Goal: Task Accomplishment & Management: Manage account settings

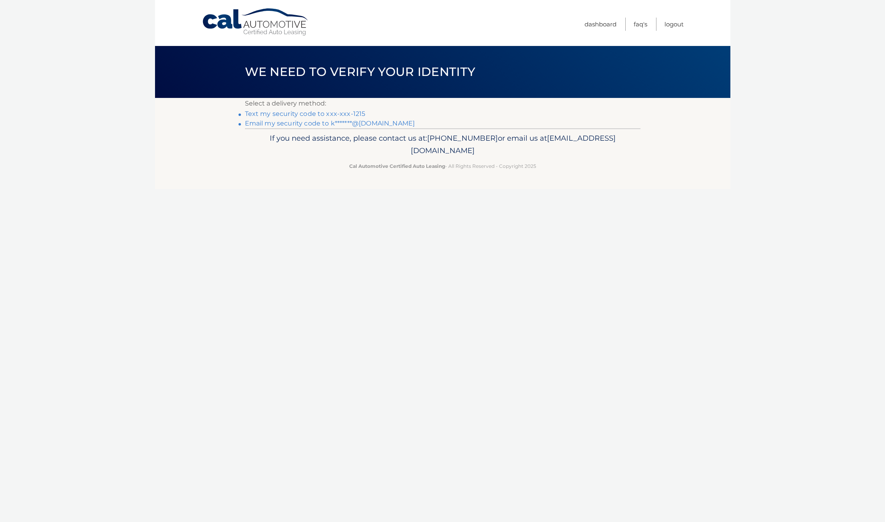
click at [339, 115] on link "Text my security code to xxx-xxx-1215" at bounding box center [305, 114] width 121 height 8
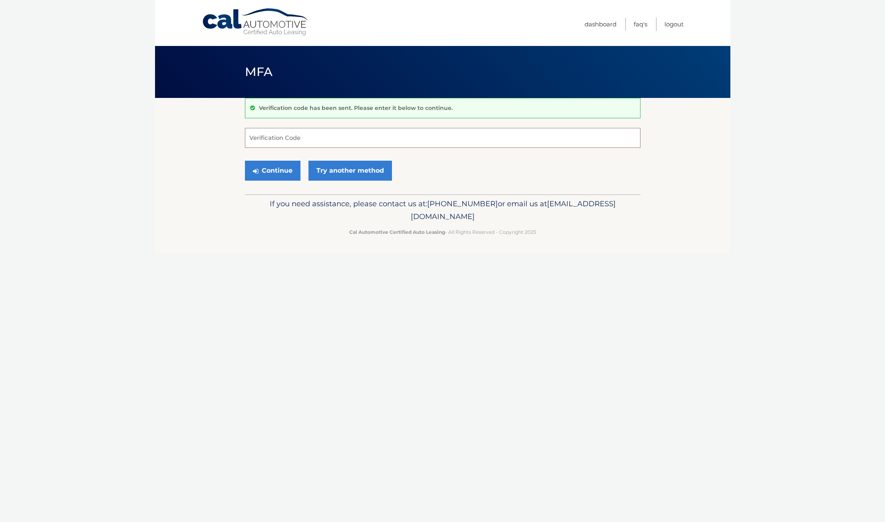
click at [314, 135] on input "Verification Code" at bounding box center [443, 138] width 396 height 20
click at [287, 141] on input "Verification Code" at bounding box center [443, 138] width 396 height 20
type input "387055"
click at [245, 161] on button "Continue" at bounding box center [273, 171] width 56 height 20
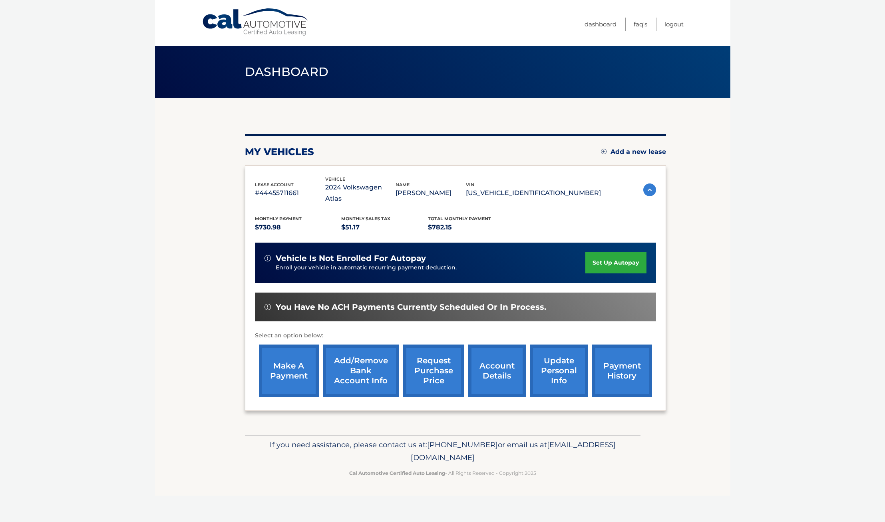
click at [485, 367] on link "account details" at bounding box center [497, 371] width 58 height 52
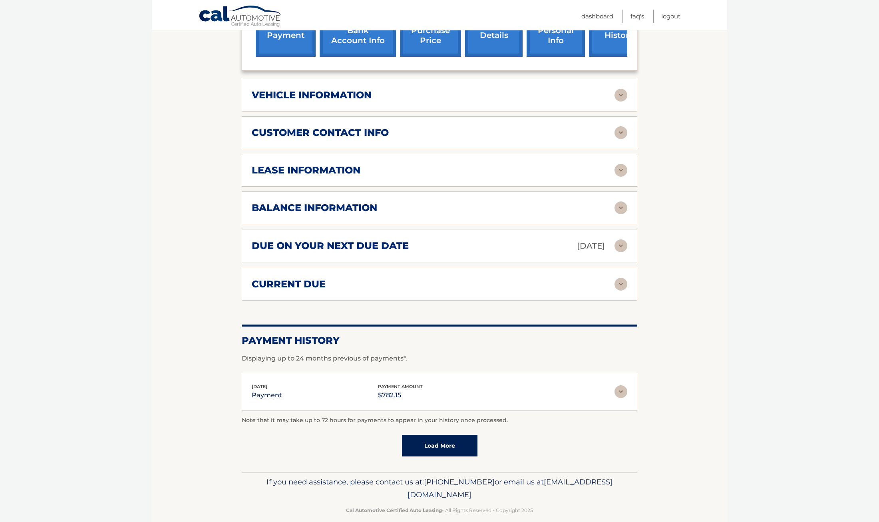
scroll to position [360, 0]
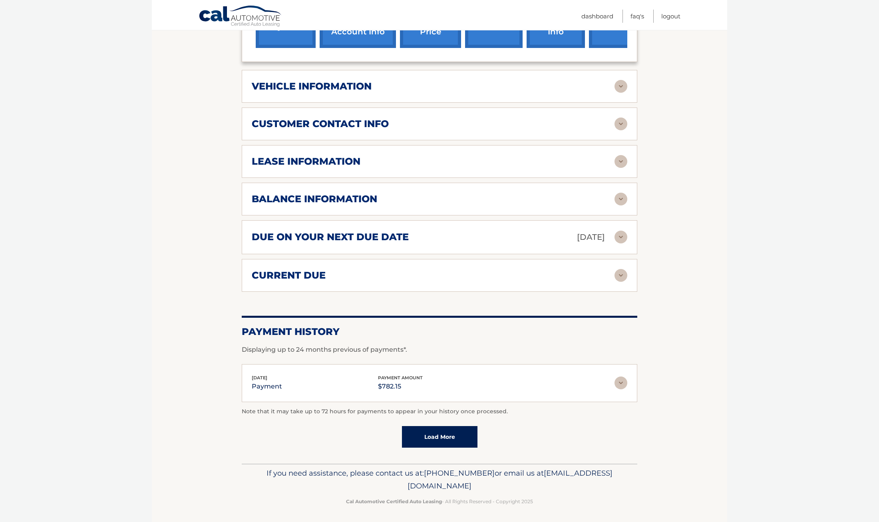
click at [625, 383] on img at bounding box center [621, 383] width 13 height 13
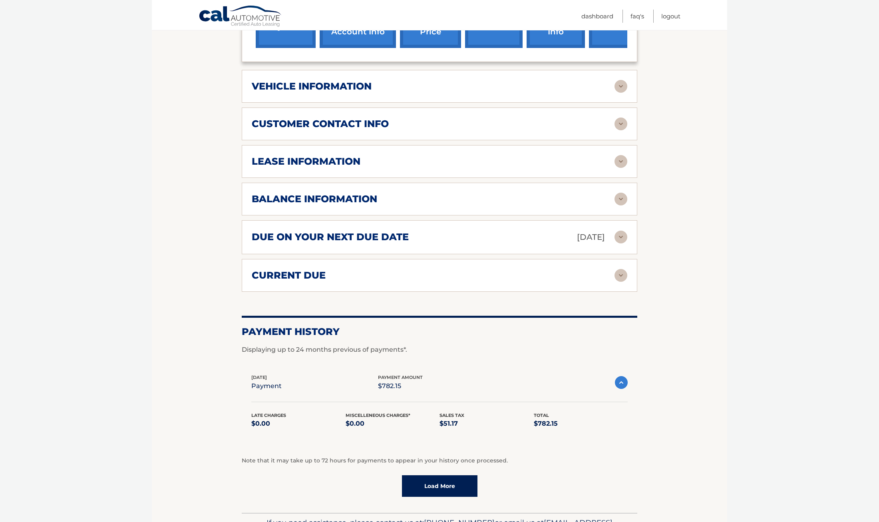
click at [626, 199] on img at bounding box center [621, 199] width 13 height 13
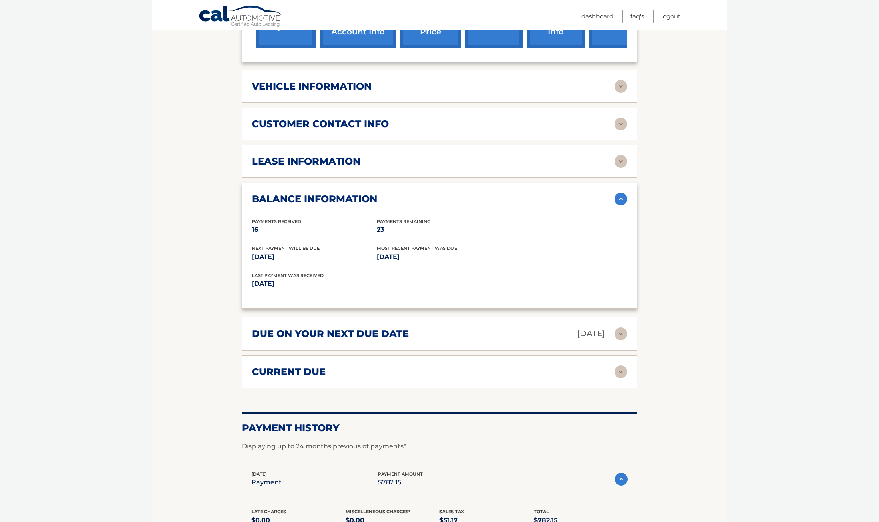
click at [622, 158] on img at bounding box center [621, 161] width 13 height 13
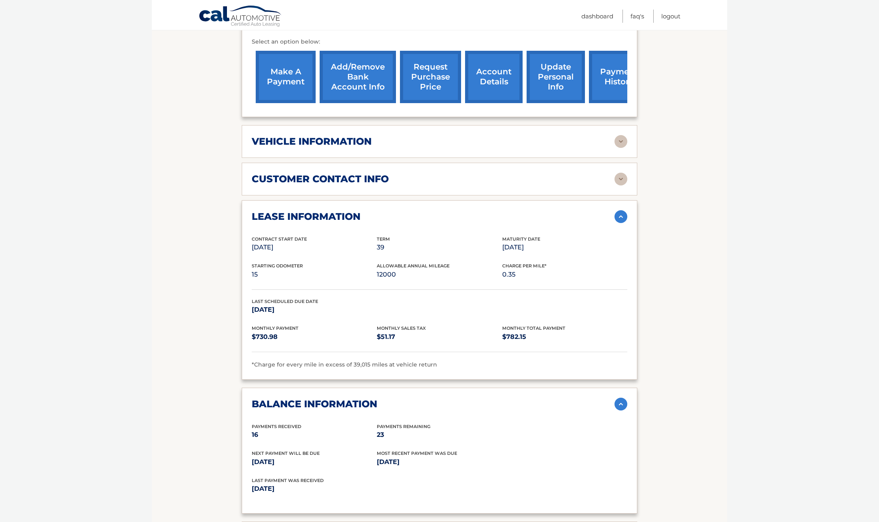
scroll to position [280, 0]
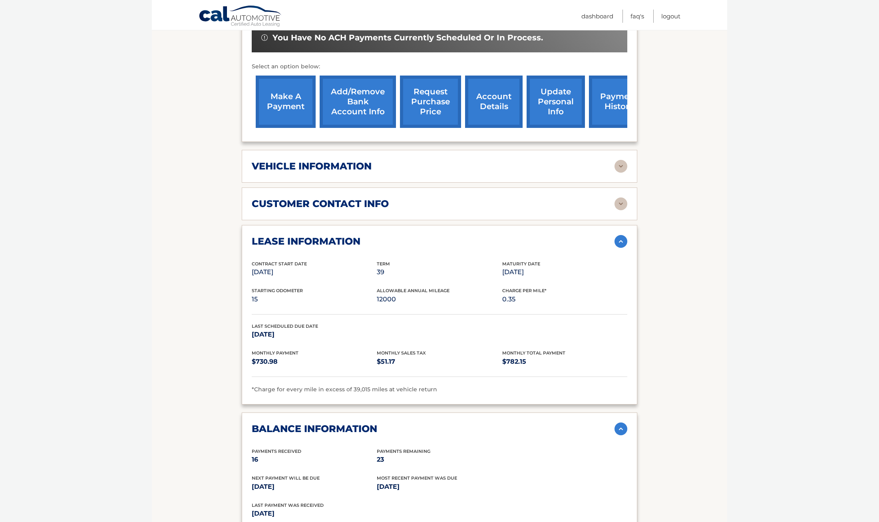
click at [624, 204] on img at bounding box center [621, 203] width 13 height 13
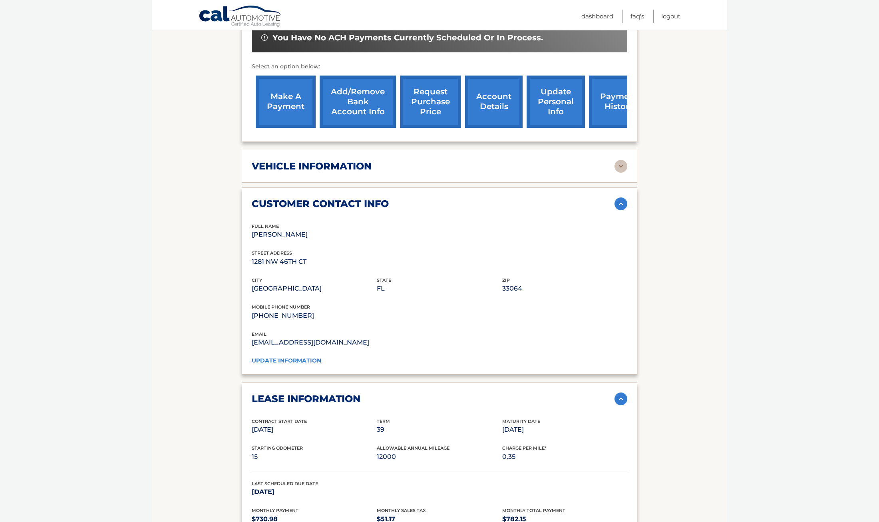
click at [622, 166] on img at bounding box center [621, 166] width 13 height 13
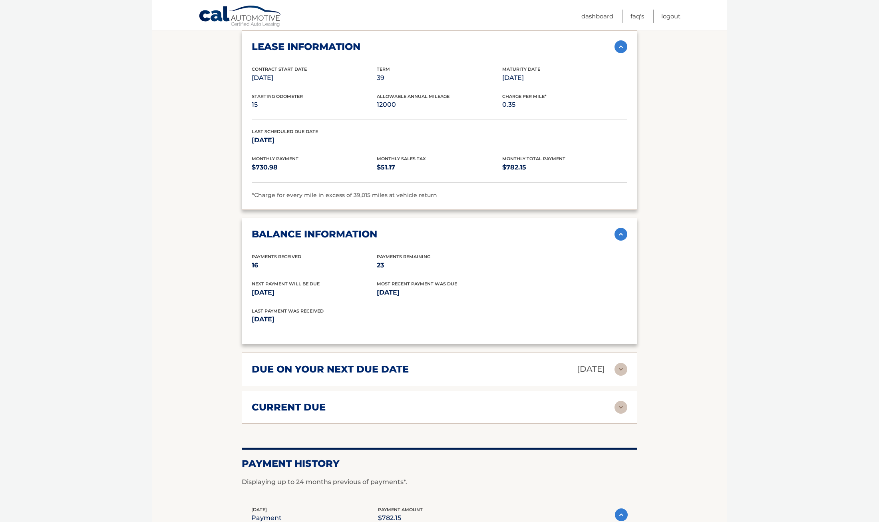
scroll to position [879, 0]
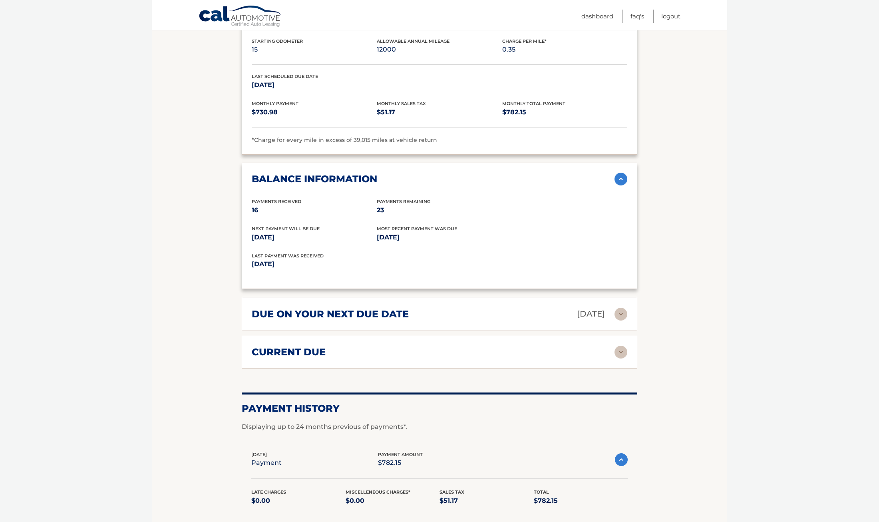
click at [616, 347] on img at bounding box center [621, 352] width 13 height 13
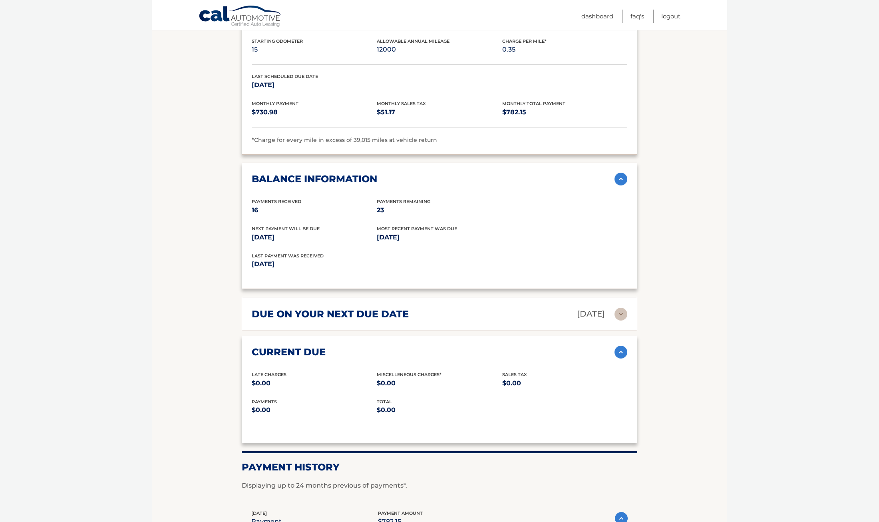
click at [622, 314] on img at bounding box center [621, 314] width 13 height 13
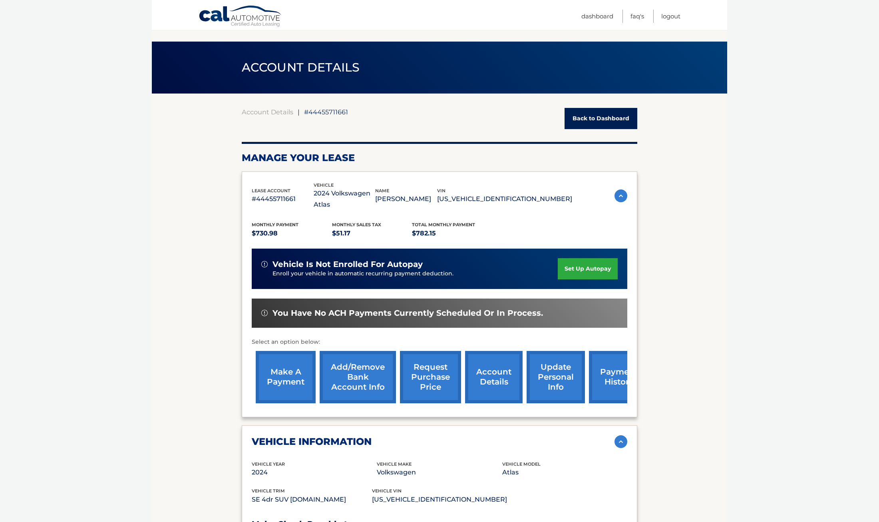
scroll to position [0, 0]
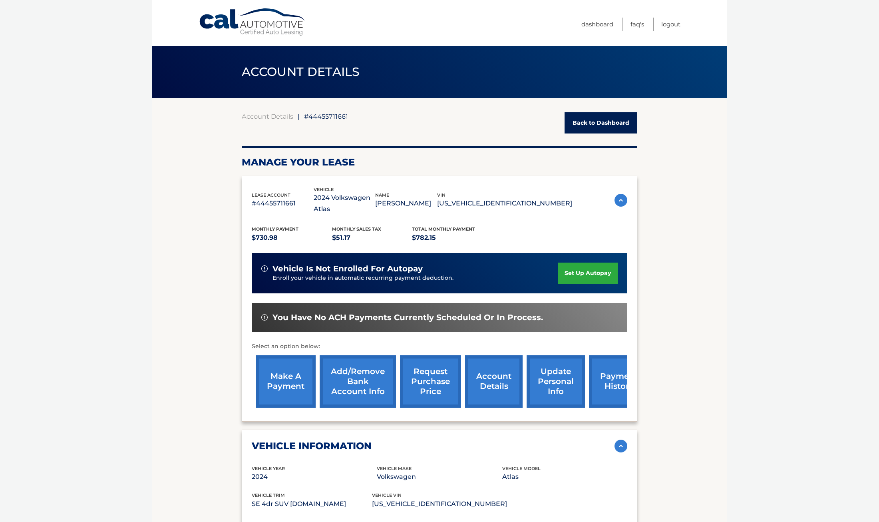
click at [350, 122] on div "Account Details | #44455711661 Back to Dashboard" at bounding box center [440, 122] width 396 height 21
click at [596, 381] on link "payment history" at bounding box center [619, 381] width 60 height 52
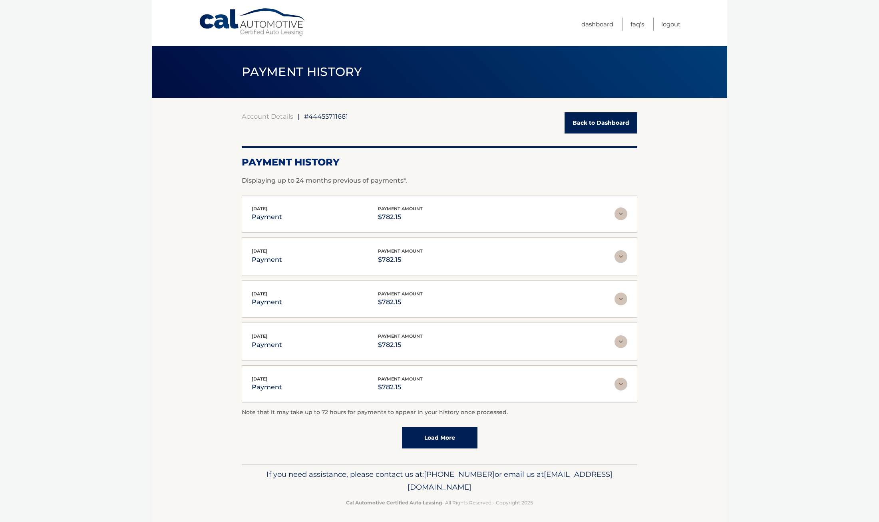
click at [330, 119] on span "#44455711661" at bounding box center [326, 116] width 44 height 8
click at [576, 126] on link "Back to Dashboard" at bounding box center [601, 122] width 73 height 21
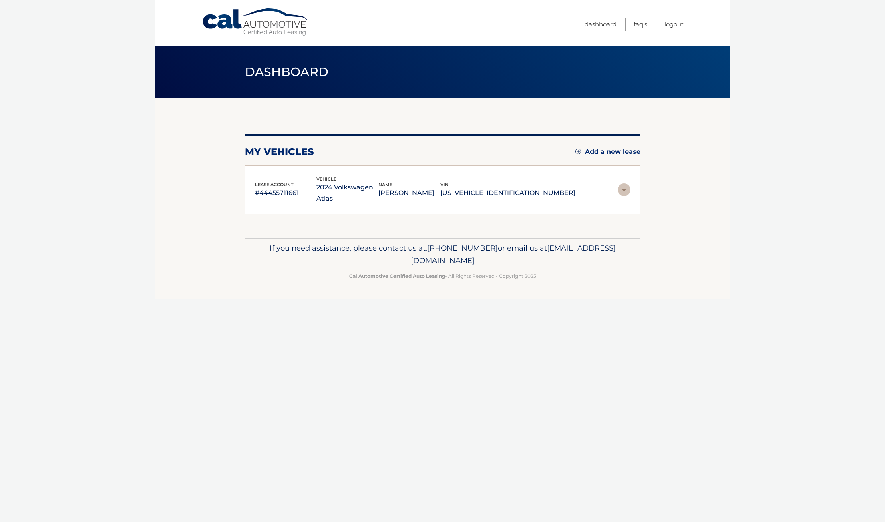
click at [605, 122] on div "my vehicles Add a new lease lease account #44455711661 vehicle 2024 Volkswagen …" at bounding box center [443, 168] width 396 height 140
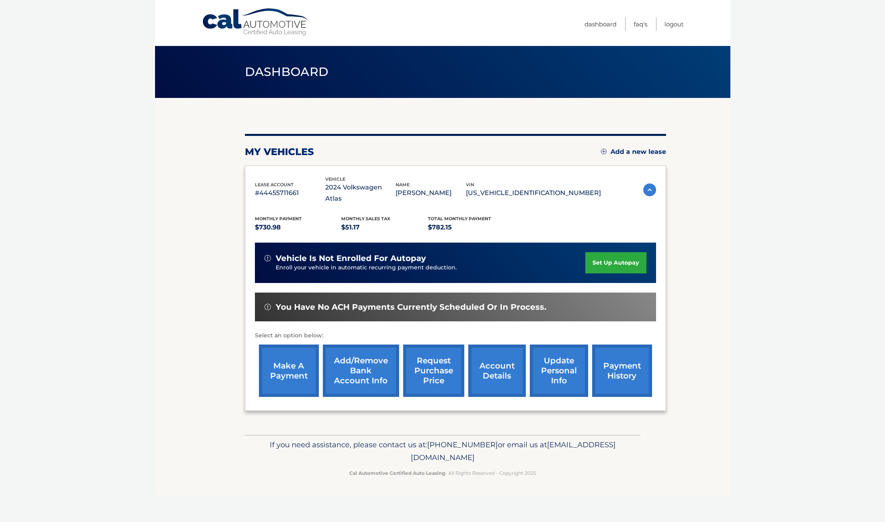
click at [359, 194] on p "2024 Volkswagen Atlas" at bounding box center [360, 193] width 70 height 22
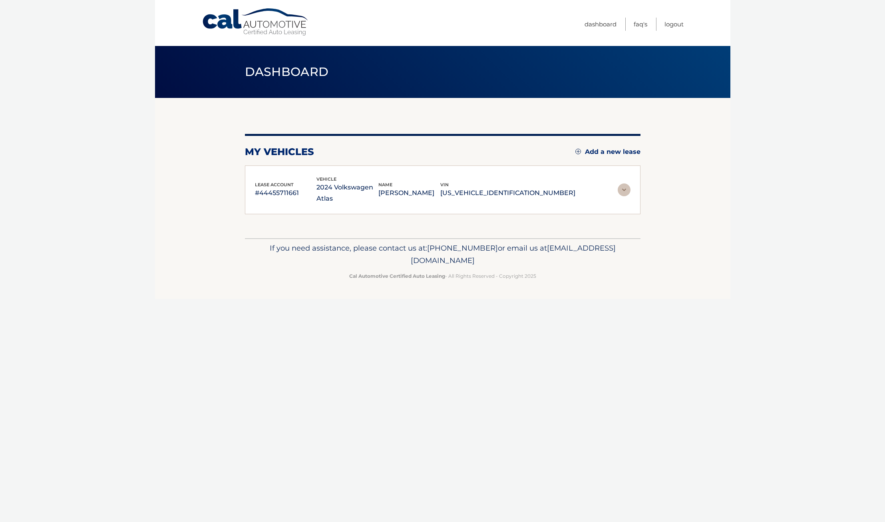
click at [290, 191] on p "#44455711661" at bounding box center [286, 192] width 62 height 11
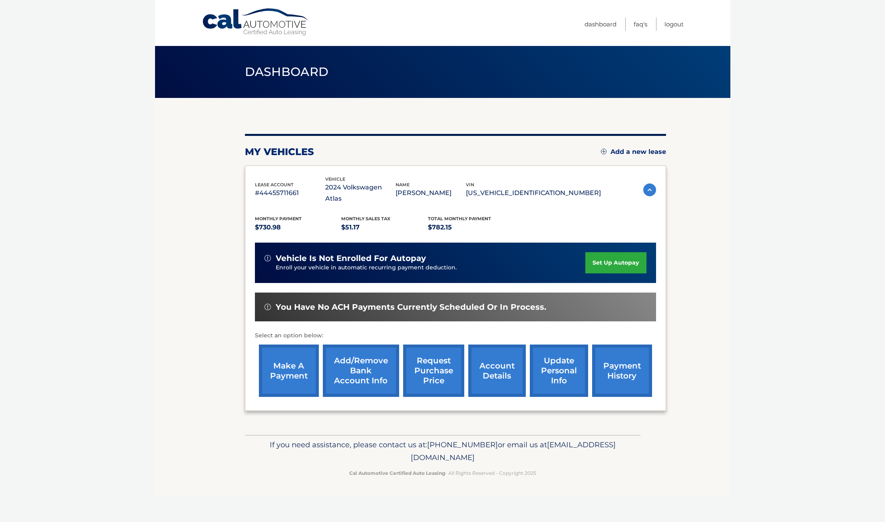
click at [490, 372] on link "account details" at bounding box center [497, 371] width 58 height 52
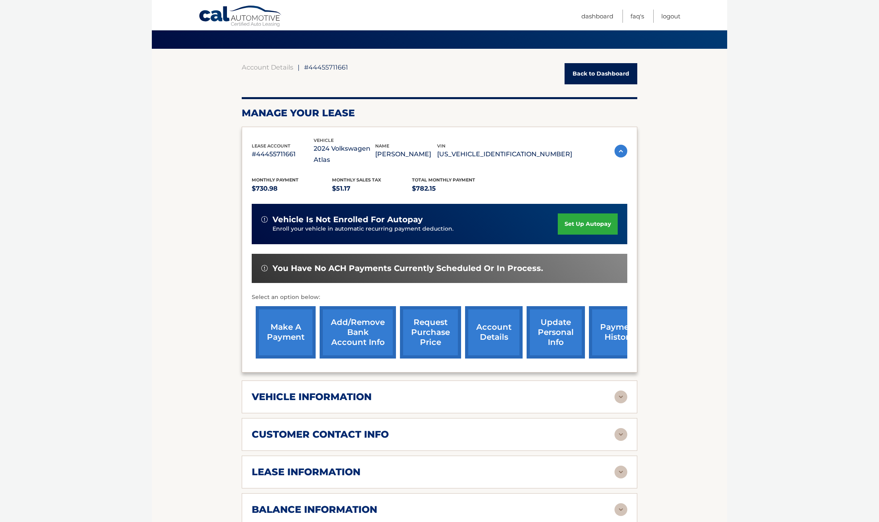
scroll to position [240, 0]
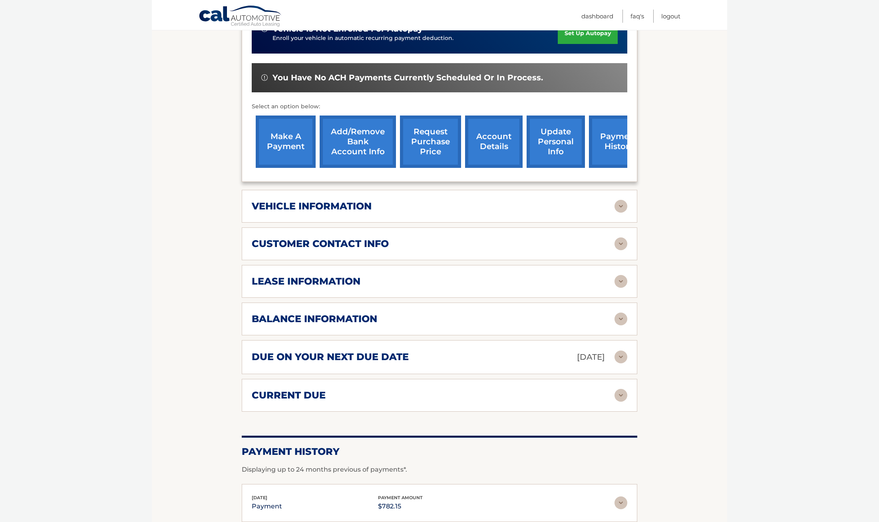
click at [623, 279] on img at bounding box center [621, 281] width 13 height 13
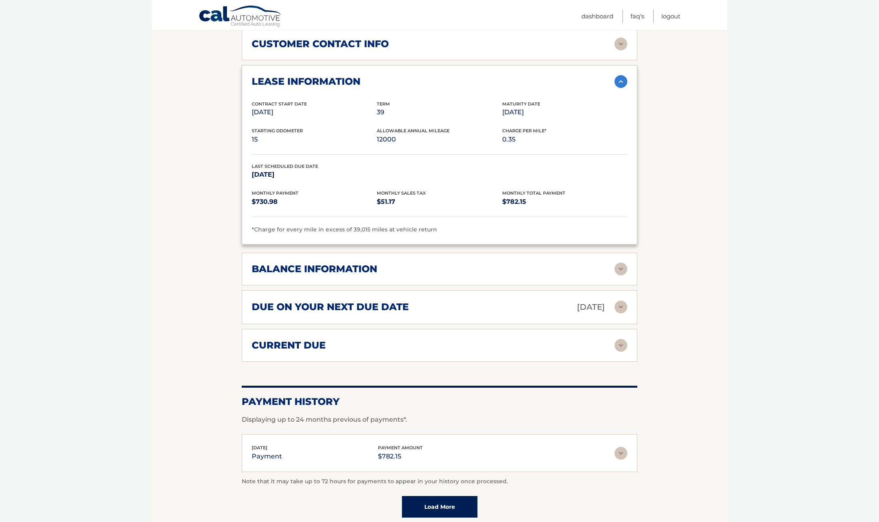
scroll to position [480, 0]
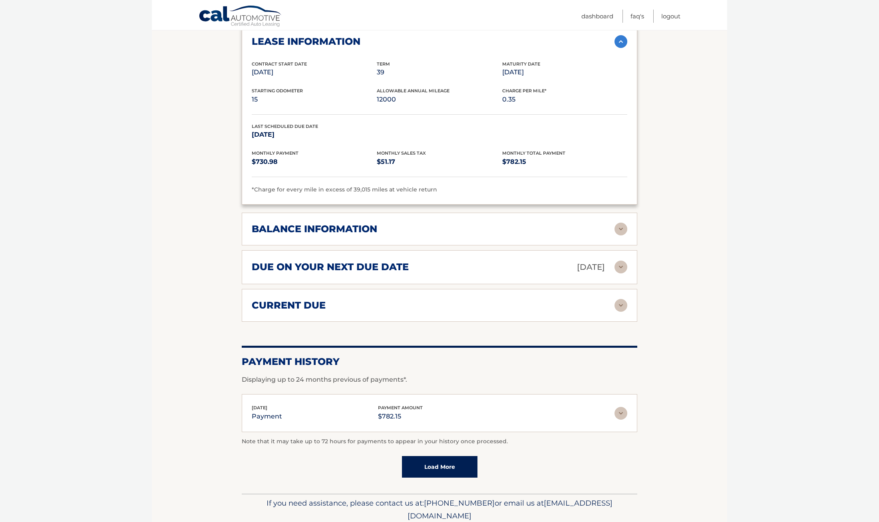
click at [618, 227] on img at bounding box center [621, 229] width 13 height 13
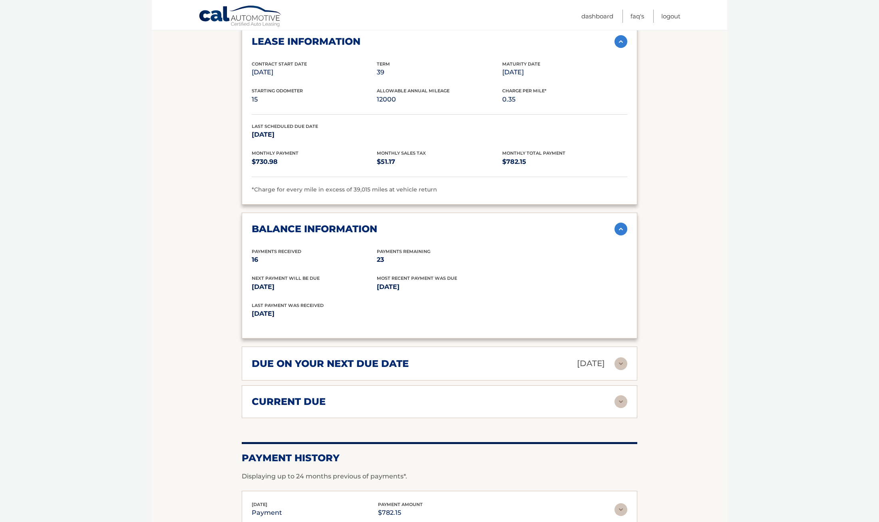
click at [620, 364] on img at bounding box center [621, 363] width 13 height 13
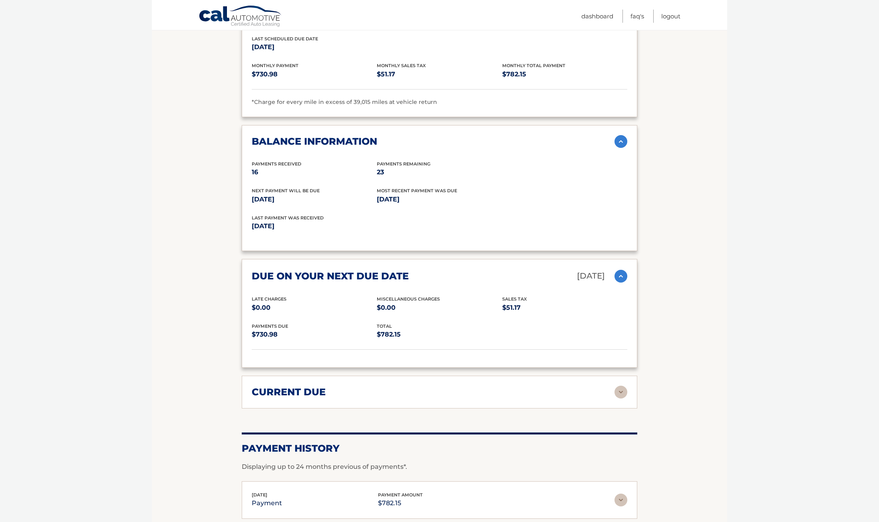
scroll to position [600, 0]
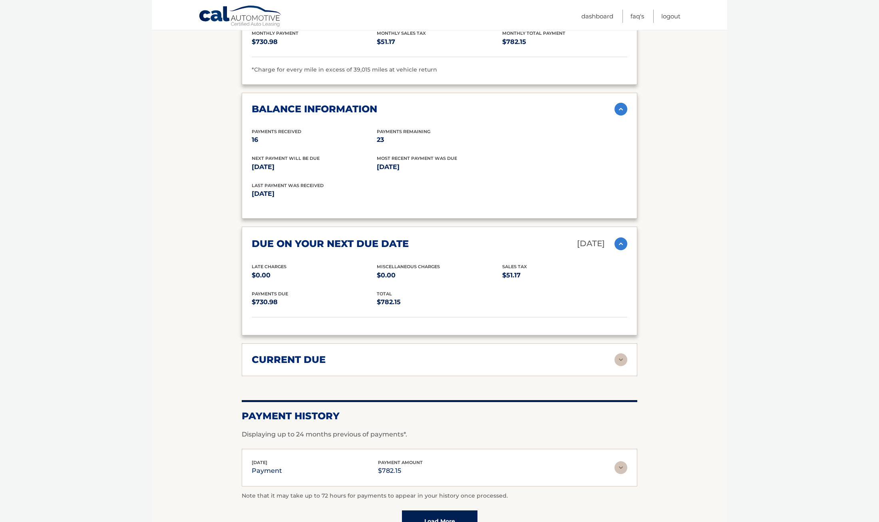
click at [623, 367] on div "current due Late Charges $0.00 Miscelleneous Charges* $0.00 Sales Tax $0.00 pay…" at bounding box center [440, 359] width 396 height 33
click at [625, 361] on img at bounding box center [621, 359] width 13 height 13
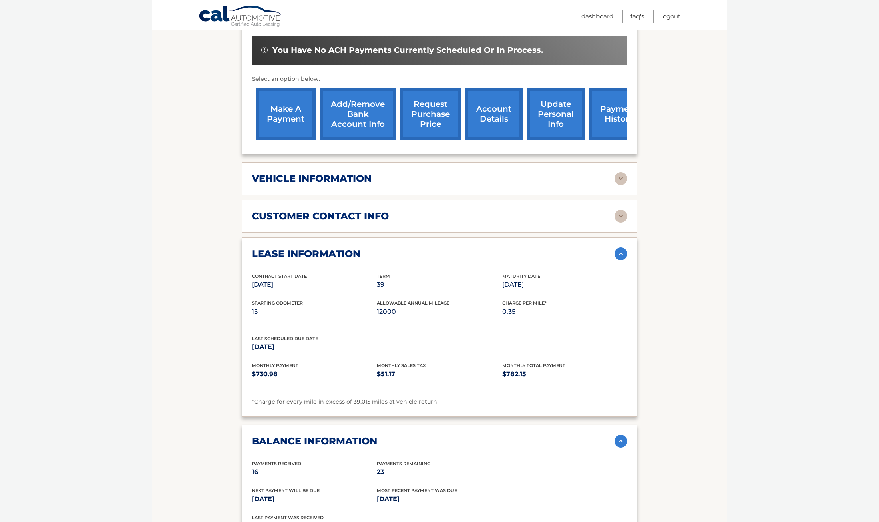
scroll to position [265, 0]
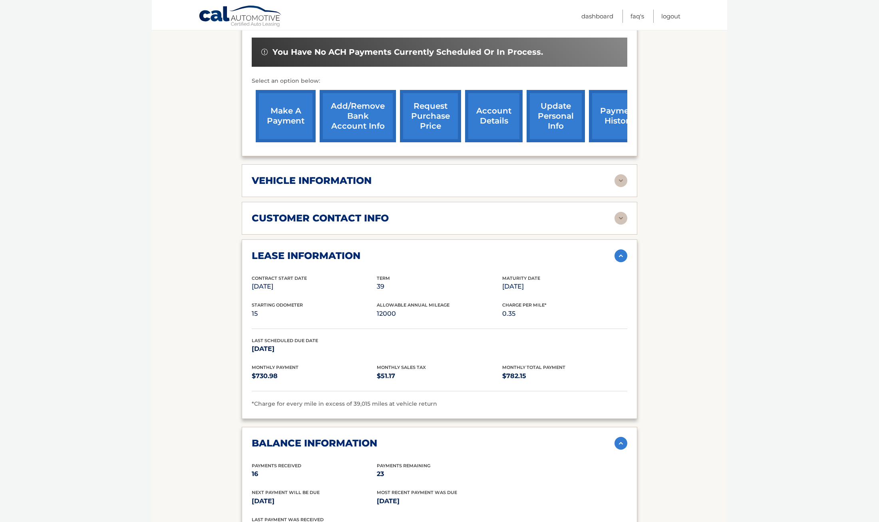
click at [486, 125] on link "account details" at bounding box center [494, 116] width 58 height 52
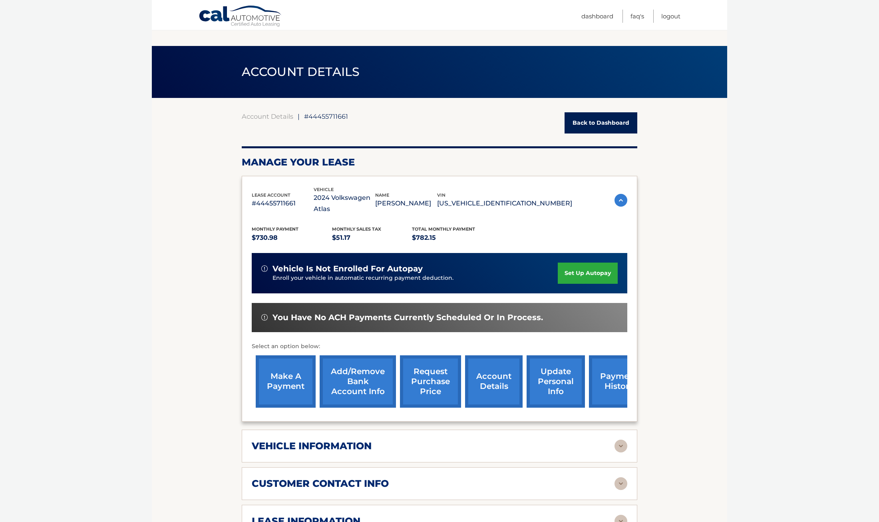
scroll to position [120, 0]
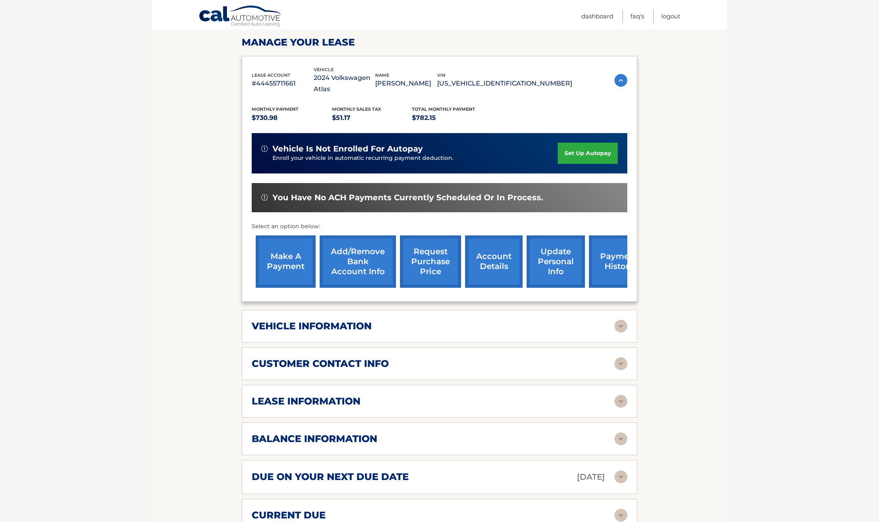
click at [619, 325] on img at bounding box center [621, 326] width 13 height 13
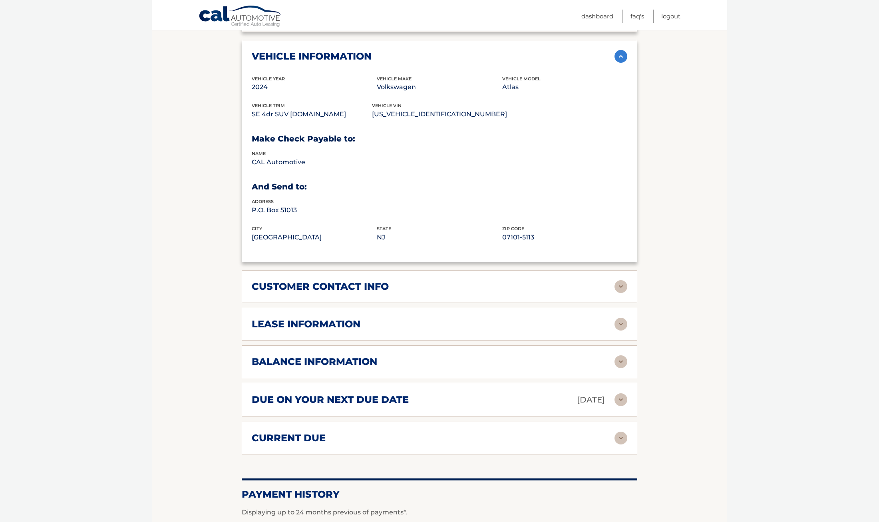
scroll to position [440, 0]
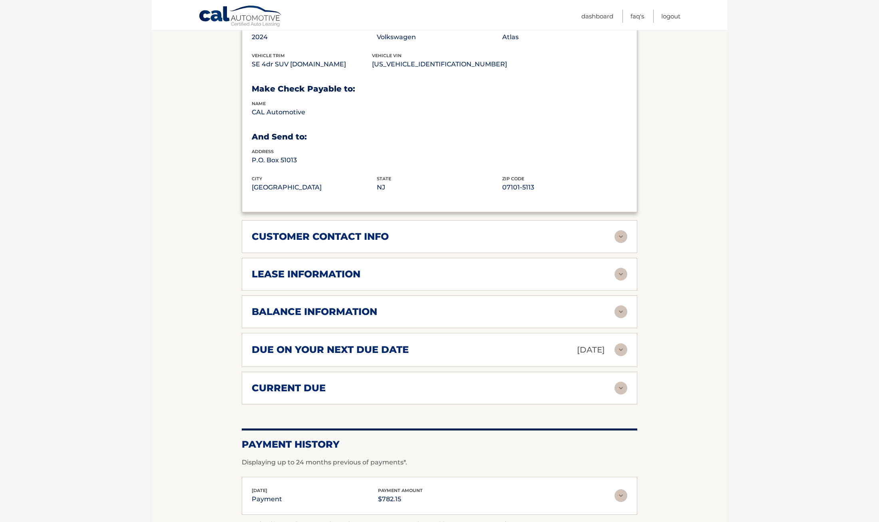
click at [624, 311] on img at bounding box center [621, 311] width 13 height 13
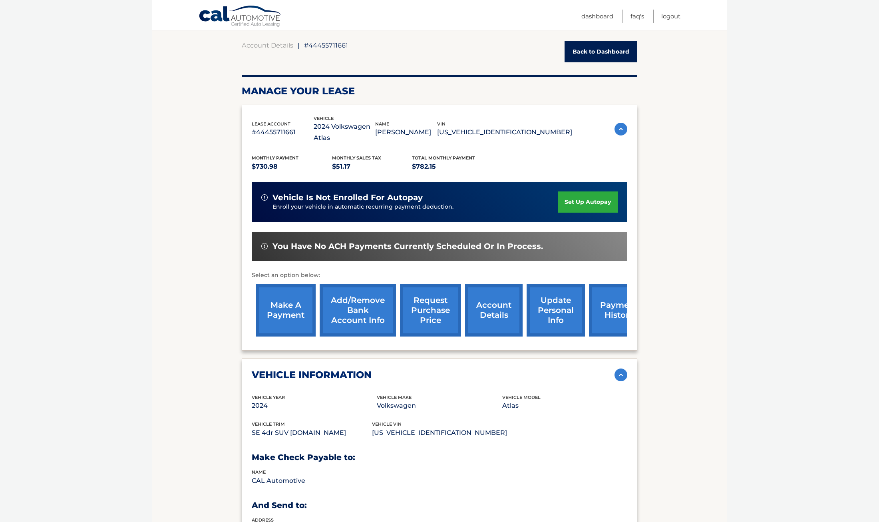
scroll to position [0, 0]
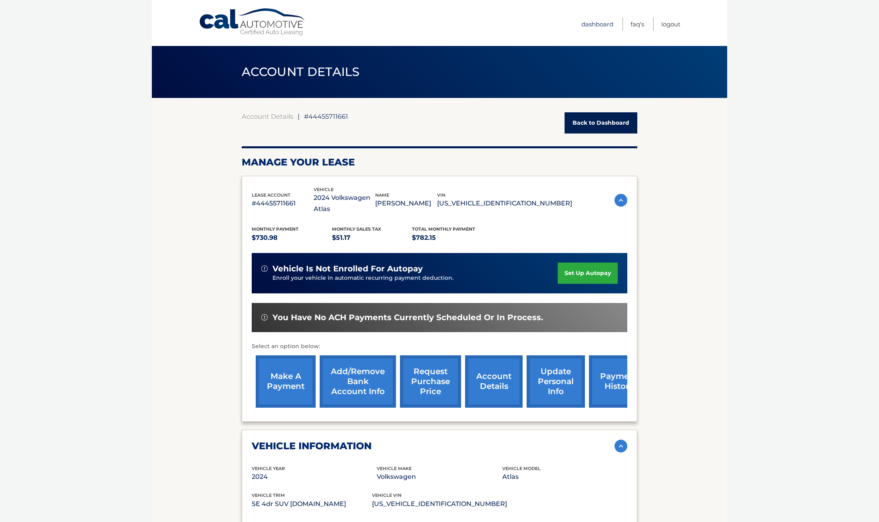
click at [600, 24] on link "Dashboard" at bounding box center [598, 24] width 32 height 13
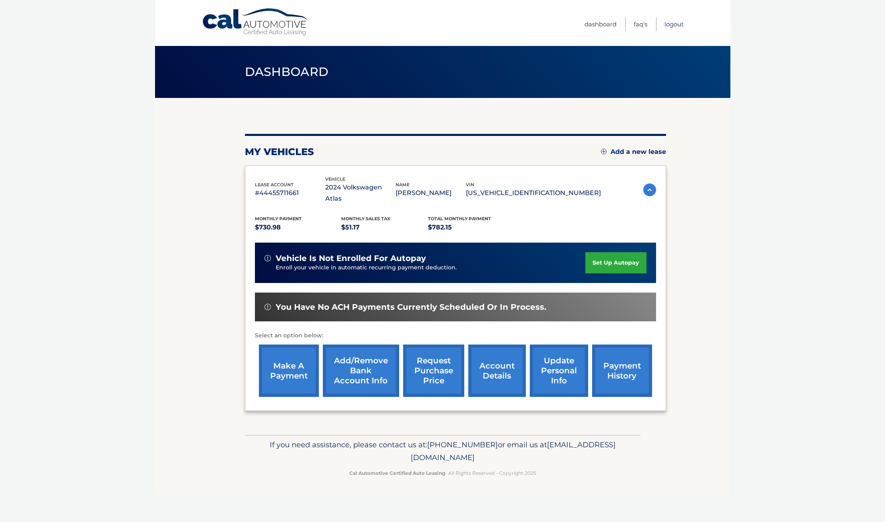
click at [679, 22] on link "Logout" at bounding box center [674, 24] width 19 height 13
